Goal: Information Seeking & Learning: Understand process/instructions

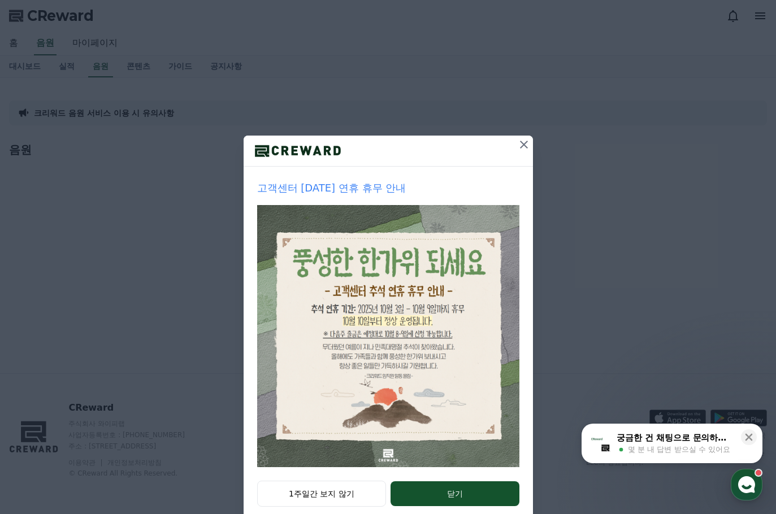
click at [522, 145] on icon at bounding box center [524, 145] width 14 height 14
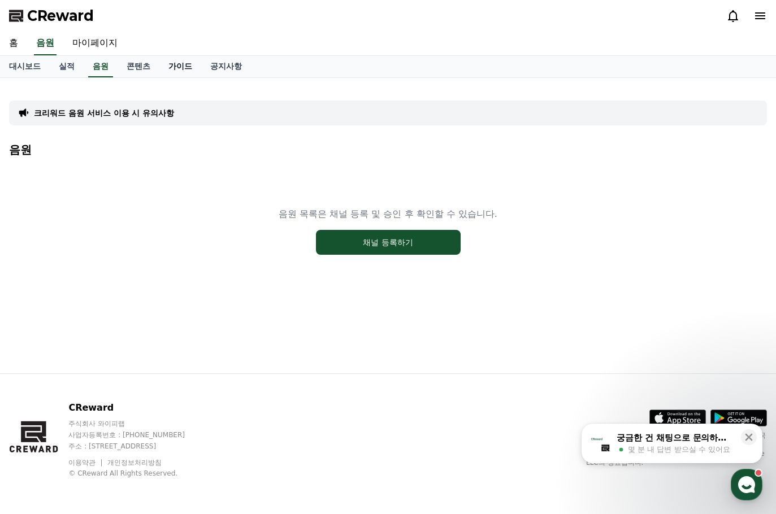
click at [176, 63] on link "가이드" at bounding box center [180, 66] width 42 height 21
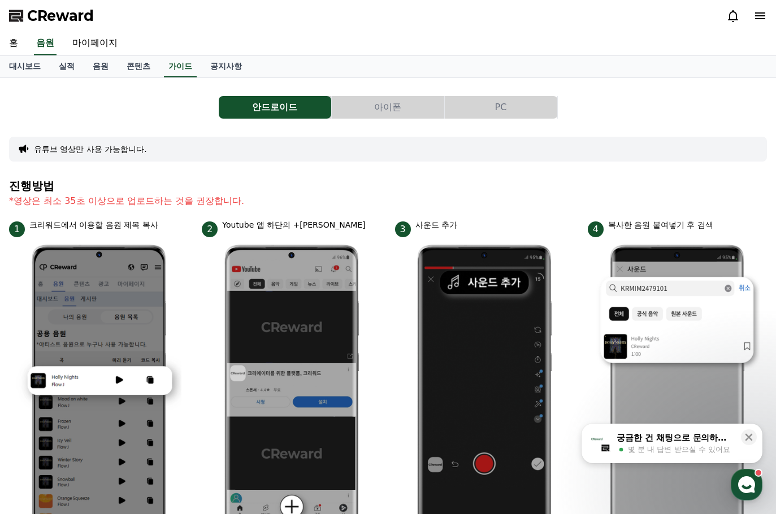
click at [751, 20] on div at bounding box center [746, 16] width 41 height 14
click at [759, 16] on icon at bounding box center [760, 15] width 10 height 7
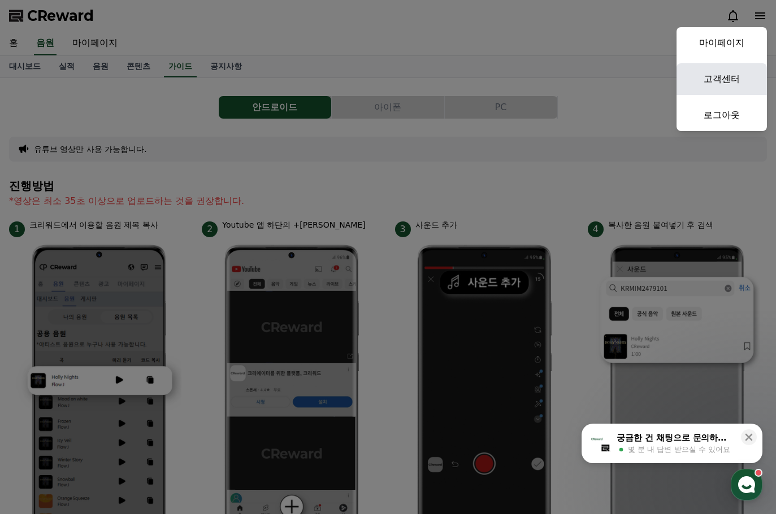
click at [734, 81] on link "고객센터" at bounding box center [721, 79] width 90 height 32
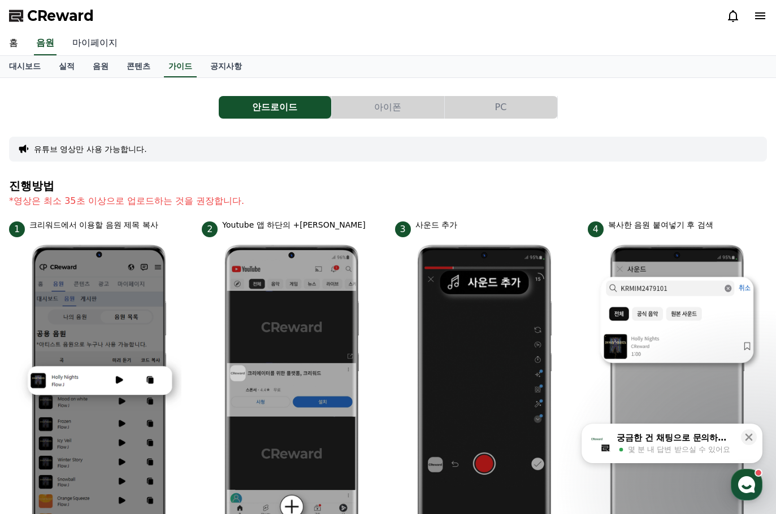
click at [92, 44] on link "마이페이지" at bounding box center [94, 44] width 63 height 24
select select "**********"
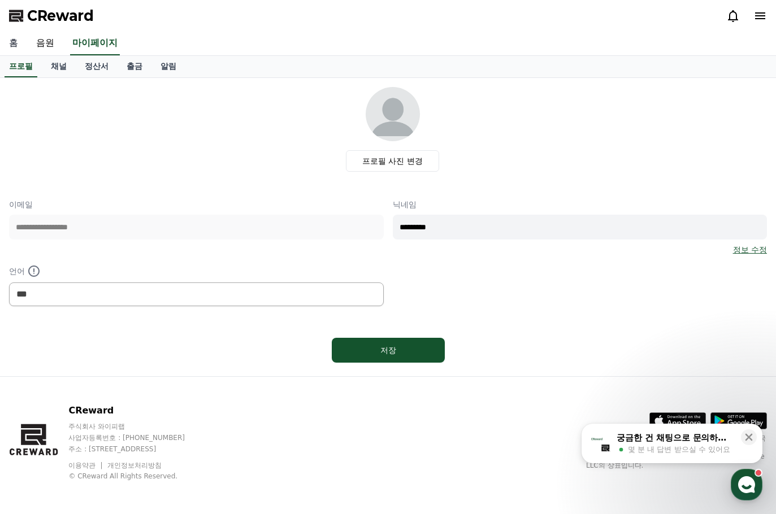
click at [15, 41] on link "홈" at bounding box center [13, 44] width 27 height 24
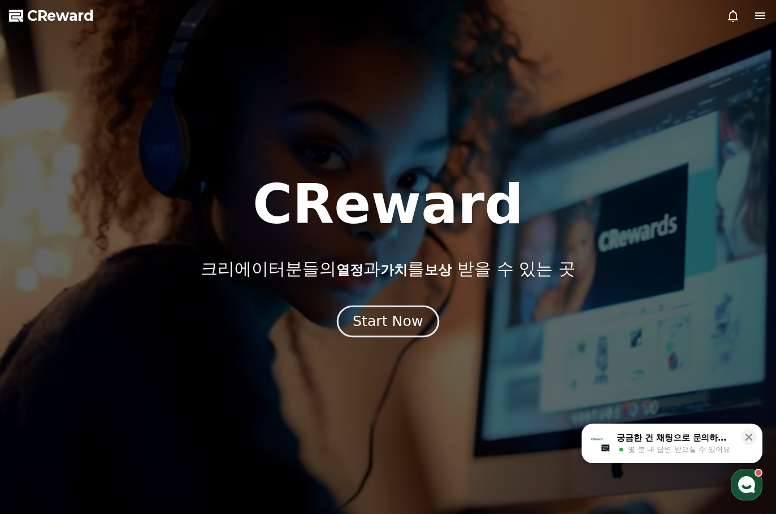
click at [390, 316] on div "Start Now" at bounding box center [387, 321] width 70 height 19
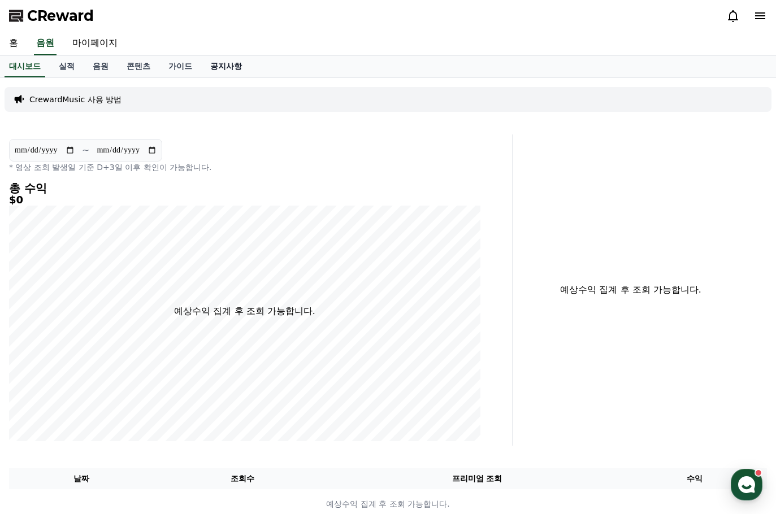
click at [224, 66] on link "공지사항" at bounding box center [226, 66] width 50 height 21
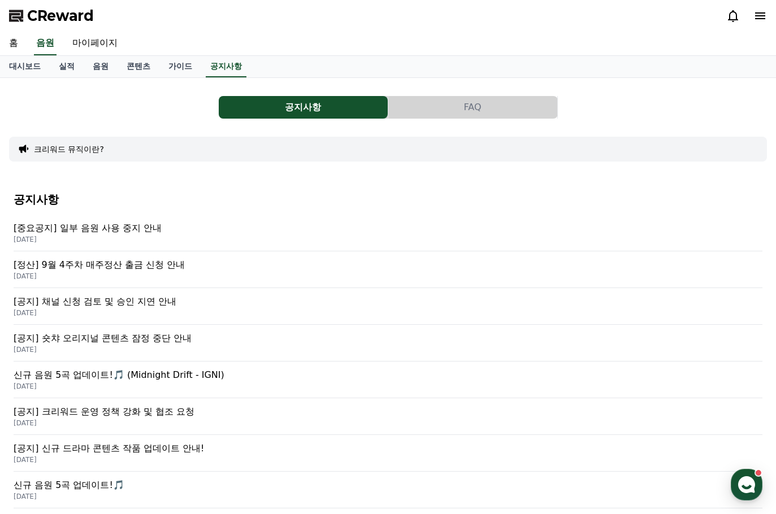
click at [484, 106] on button "FAQ" at bounding box center [472, 107] width 169 height 23
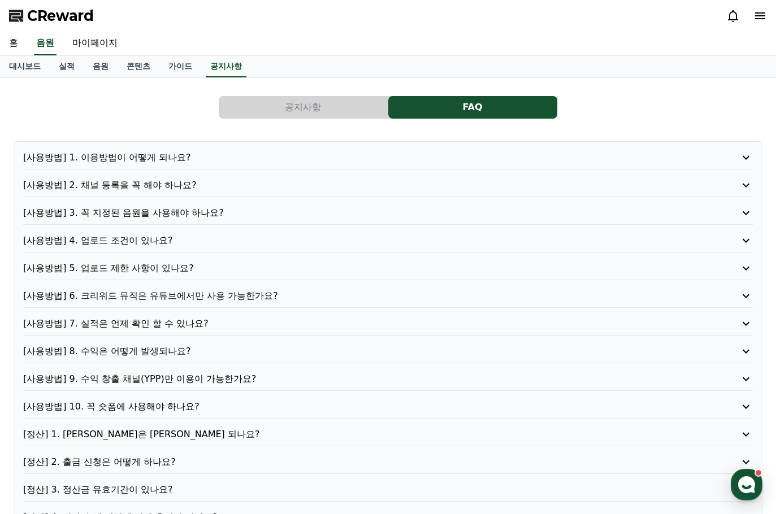
click at [181, 156] on p "[사용방법] 1. 이용방법이 어떻게 되나요?" at bounding box center [358, 158] width 671 height 14
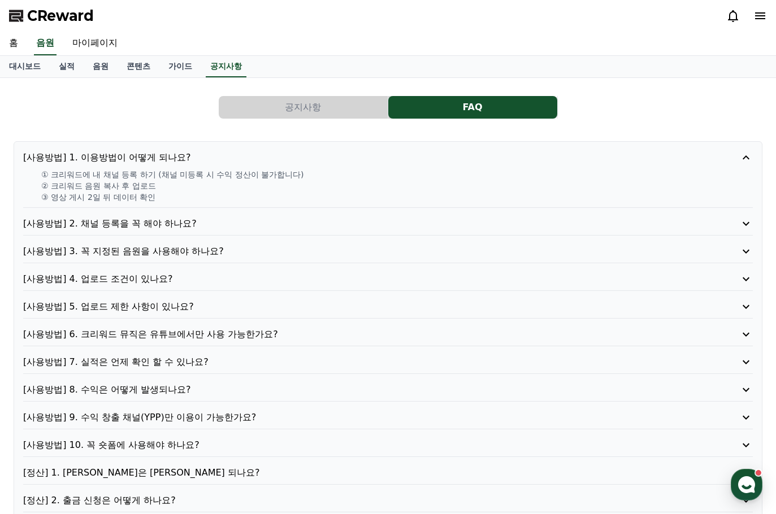
click at [180, 224] on p "[사용방법] 2. 채널 등록을 꼭 해야 하나요?" at bounding box center [358, 224] width 671 height 14
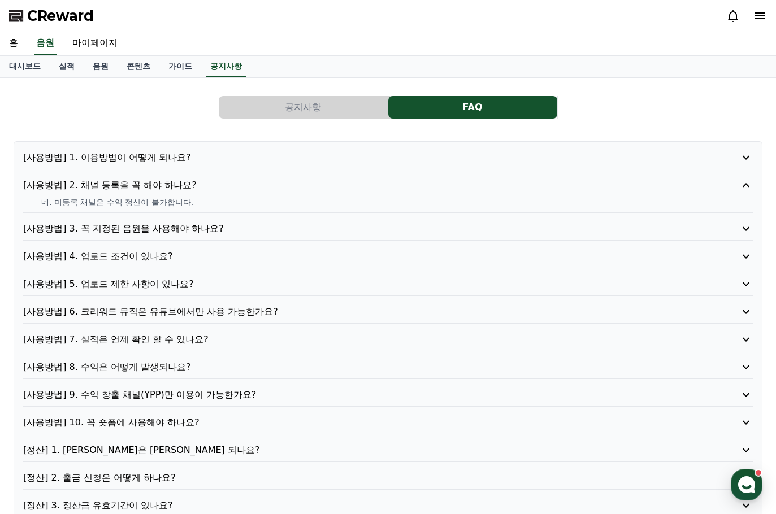
click at [265, 309] on p "[사용방법] 6. 크리워드 뮤직은 유튜브에서만 사용 가능한가요?" at bounding box center [358, 312] width 671 height 14
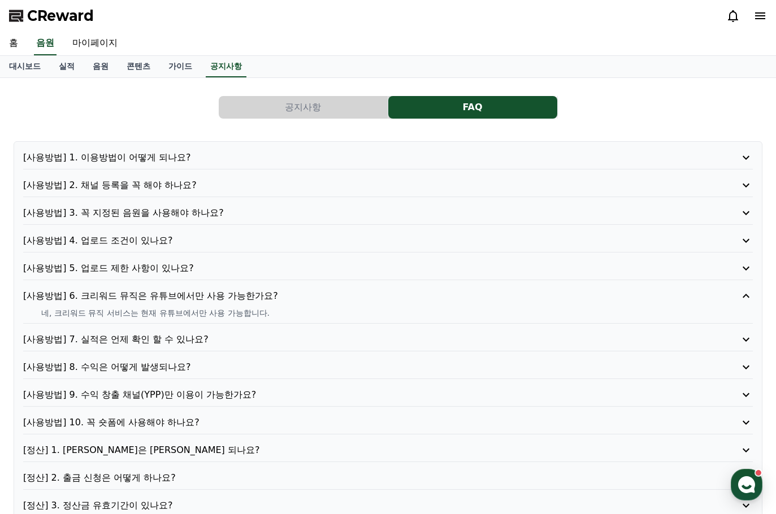
click at [120, 184] on p "[사용방법] 2. 채널 등록을 꼭 해야 하나요?" at bounding box center [358, 185] width 671 height 14
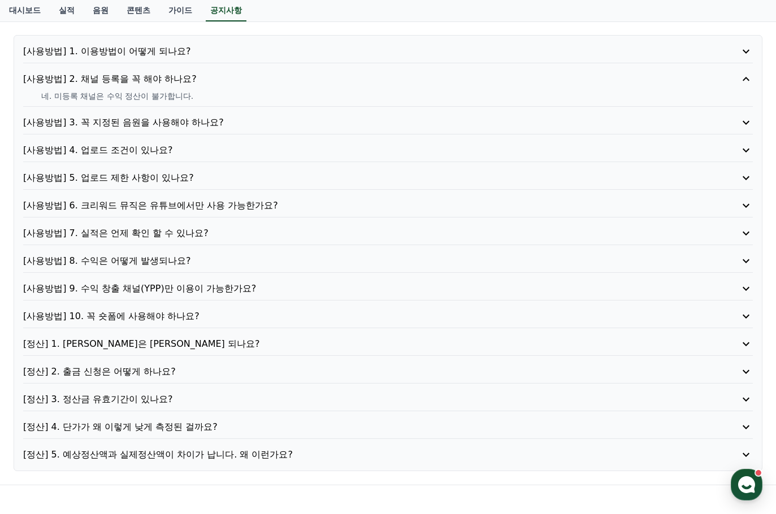
scroll to position [113, 0]
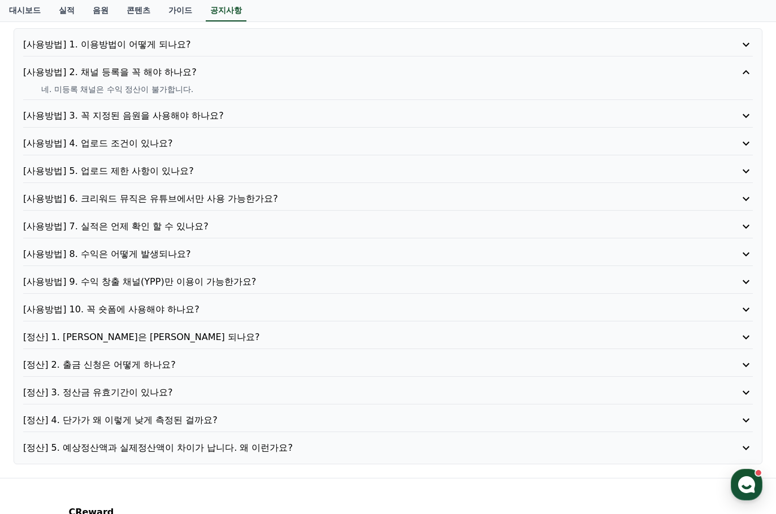
click at [278, 303] on p "[사용방법] 10. 꼭 숏폼에 사용해야 하나요?" at bounding box center [358, 310] width 671 height 14
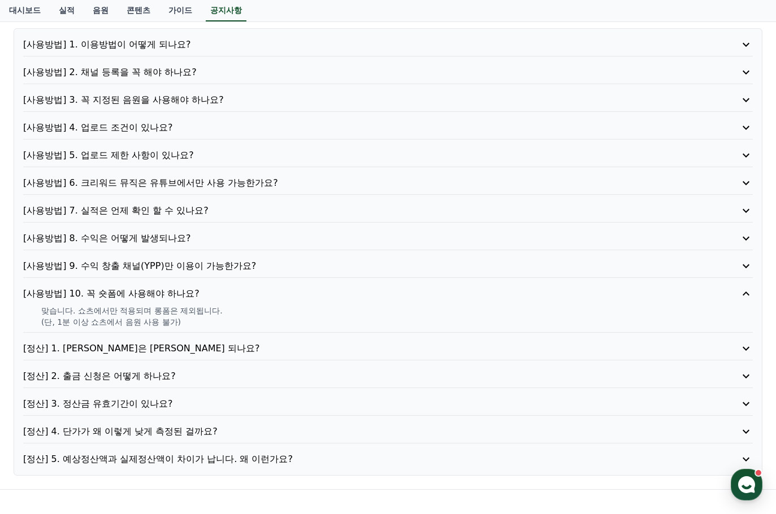
click at [280, 294] on p "[사용방법] 10. 꼭 숏폼에 사용해야 하나요?" at bounding box center [358, 294] width 671 height 14
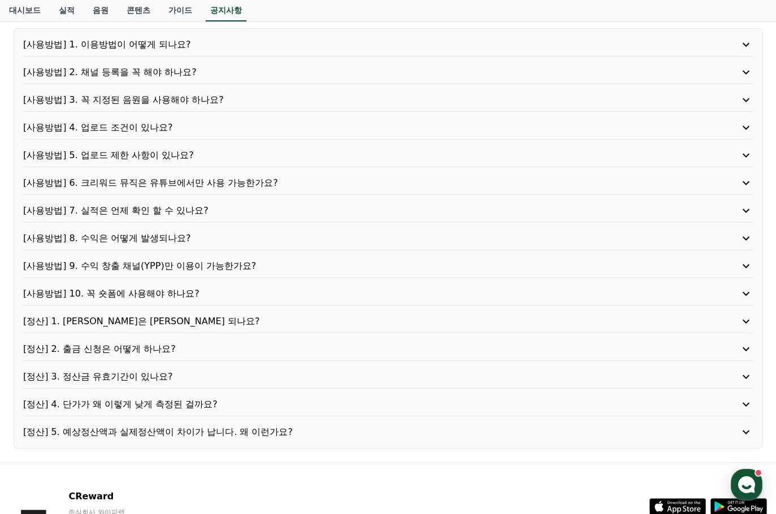
click at [236, 245] on p "[사용방법] 8. 수익은 어떻게 발생되나요?" at bounding box center [358, 239] width 671 height 14
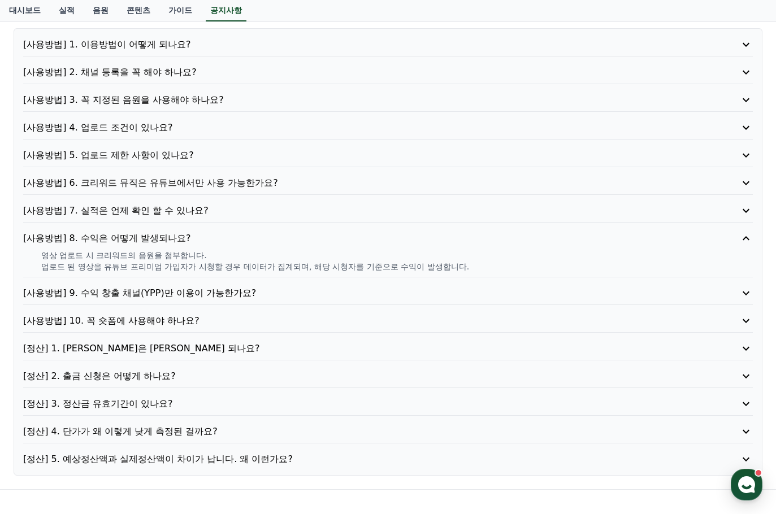
click at [268, 285] on div "[사용방법] 1. 이용방법이 어떻게 되나요? [사용방법] 2. 채널 등록을 꼭 해야 하나요? [사용방법] 3. 꼭 지정된 음원을 사용해야 하나…" at bounding box center [388, 251] width 748 height 447
click at [268, 289] on p "[사용방법] 9. 수익 창출 채널(YPP)만 이용이 가능한가요?" at bounding box center [358, 293] width 671 height 14
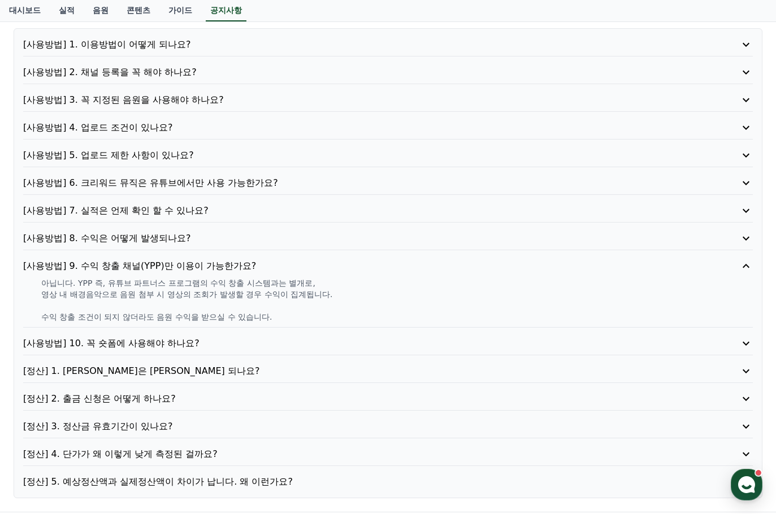
drag, startPoint x: 108, startPoint y: 283, endPoint x: 197, endPoint y: 281, distance: 88.7
click at [197, 281] on p "아닙니다. YPP 즉, 유튜브 파트너스 프로그램의 수익 창출 시스템과는 별개로," at bounding box center [396, 282] width 711 height 11
copy p "유튜브 파트너스 프로그램"
